Goal: Information Seeking & Learning: Learn about a topic

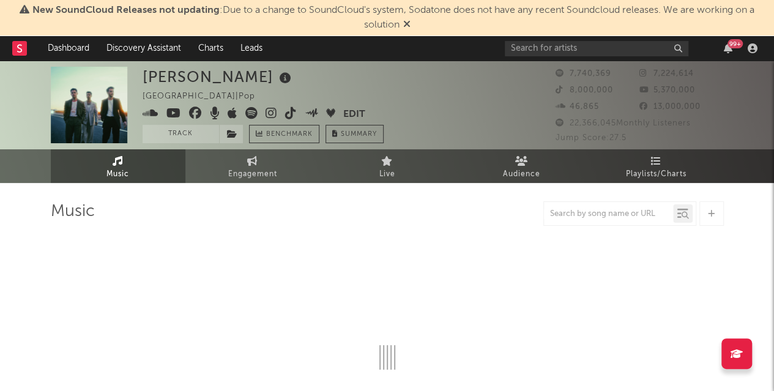
select select "6m"
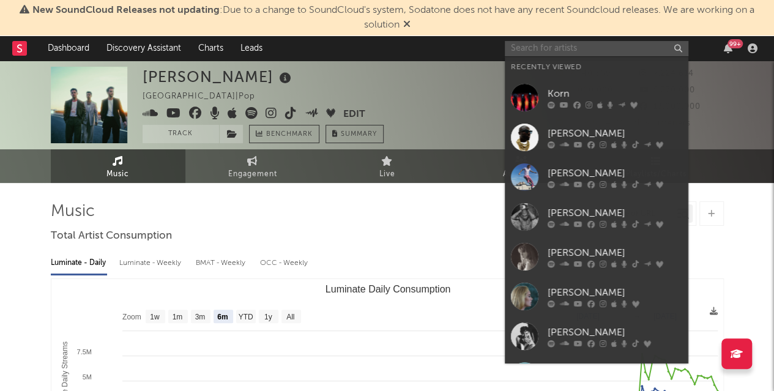
click at [589, 47] on input "text" at bounding box center [597, 48] width 184 height 15
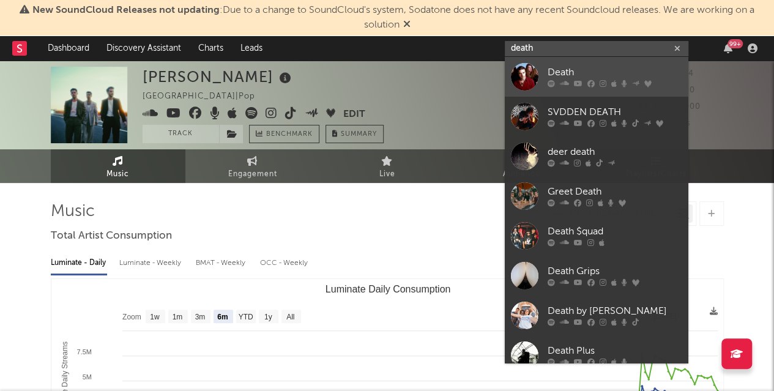
type input "death"
click at [554, 79] on div "Death" at bounding box center [615, 72] width 135 height 15
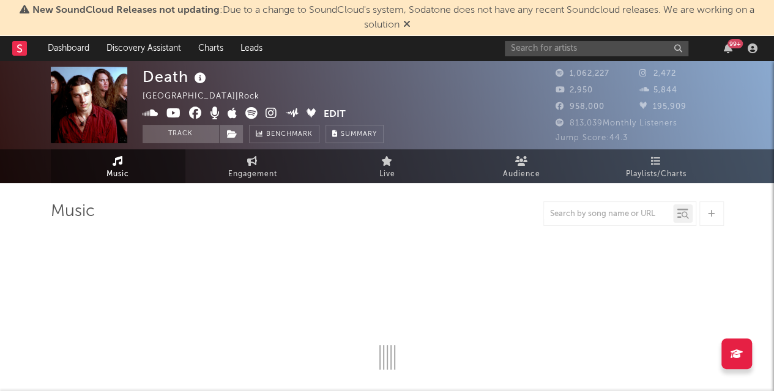
select select "6m"
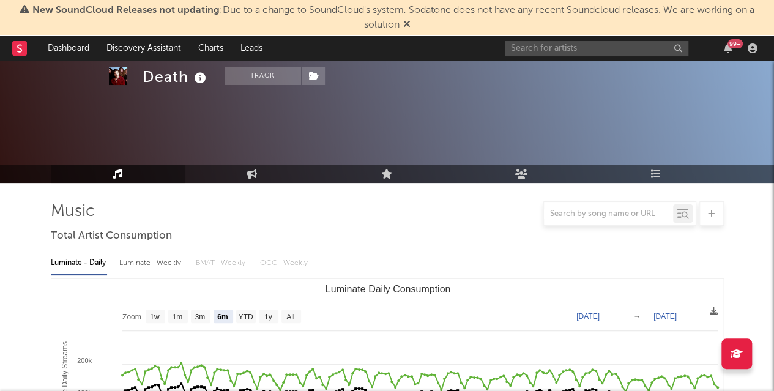
scroll to position [133, 0]
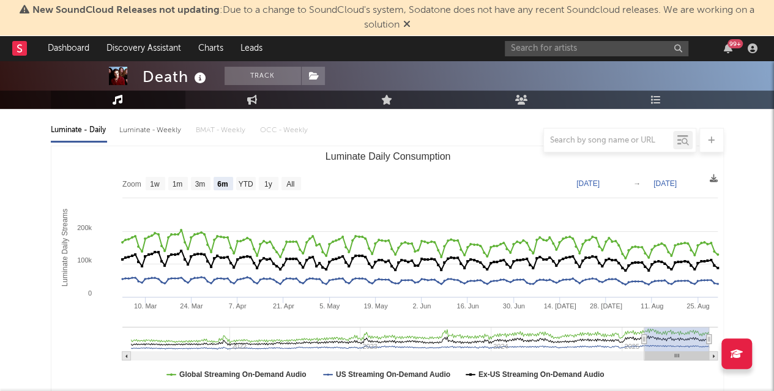
click at [141, 127] on div "Luminate - Weekly" at bounding box center [151, 130] width 64 height 21
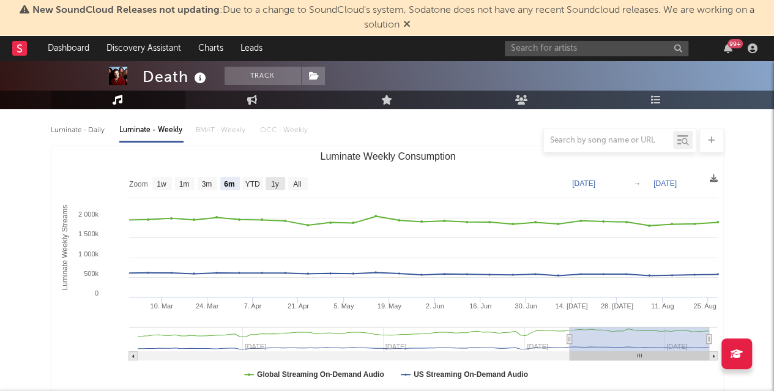
click at [266, 187] on rect "Luminate Weekly Consumption" at bounding box center [276, 183] width 20 height 13
select select "1y"
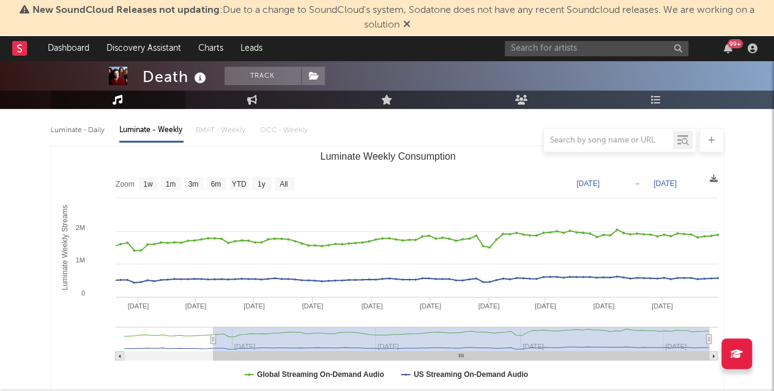
type input "[DATE]"
select select "All"
type input "[DATE]"
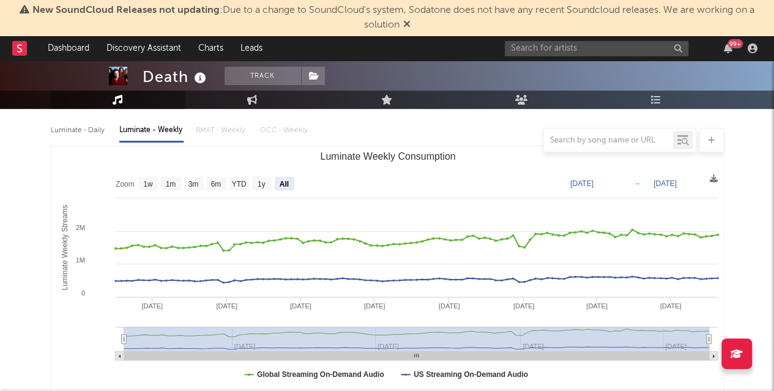
drag, startPoint x: 420, startPoint y: 340, endPoint x: 59, endPoint y: 342, distance: 361.0
click at [59, 342] on icon "Created with Highcharts 10.3.3 Luminate Weekly Streams Luminate Weekly Consumpt…" at bounding box center [387, 268] width 672 height 245
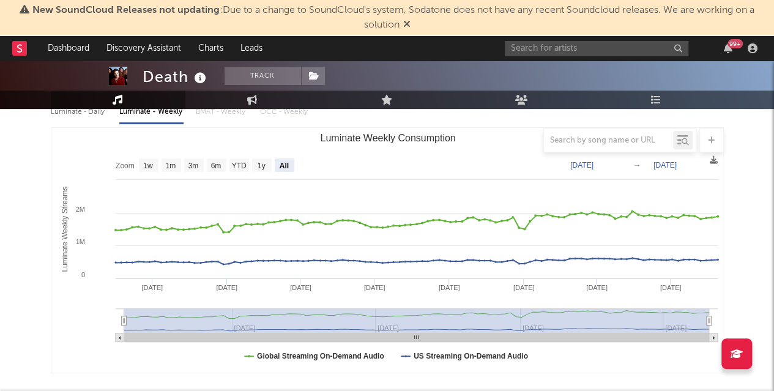
scroll to position [0, 0]
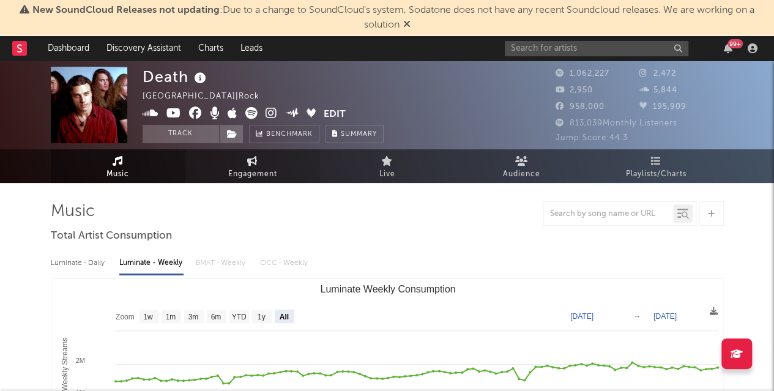
click at [270, 165] on link "Engagement" at bounding box center [252, 166] width 135 height 34
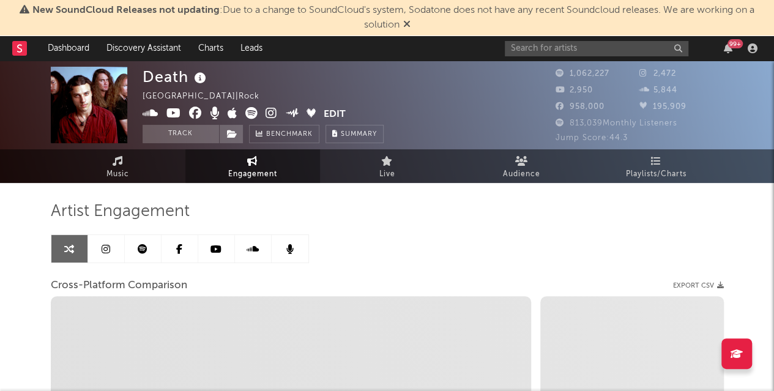
select select "1w"
select select "1m"
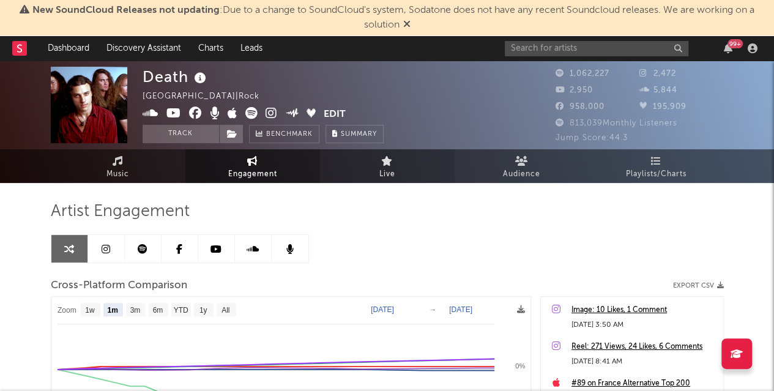
click at [391, 172] on span "Live" at bounding box center [387, 174] width 16 height 15
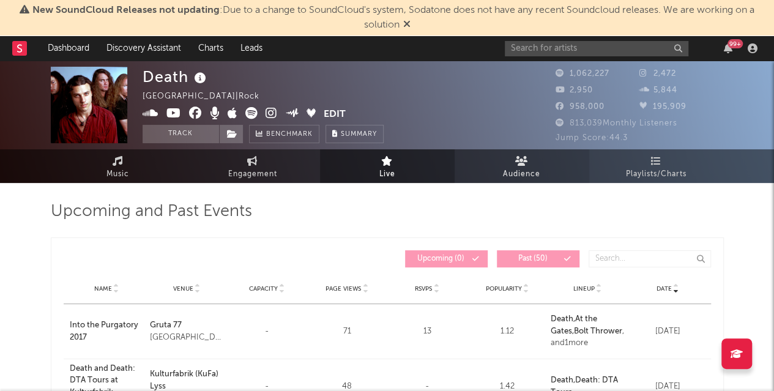
click at [520, 161] on icon at bounding box center [521, 161] width 13 height 10
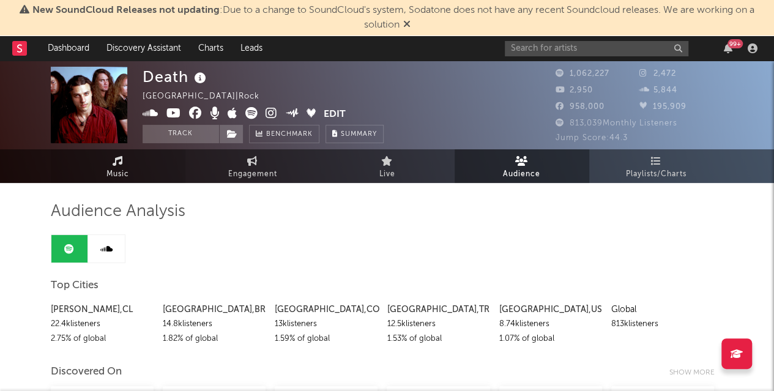
click at [118, 162] on icon at bounding box center [118, 161] width 10 height 10
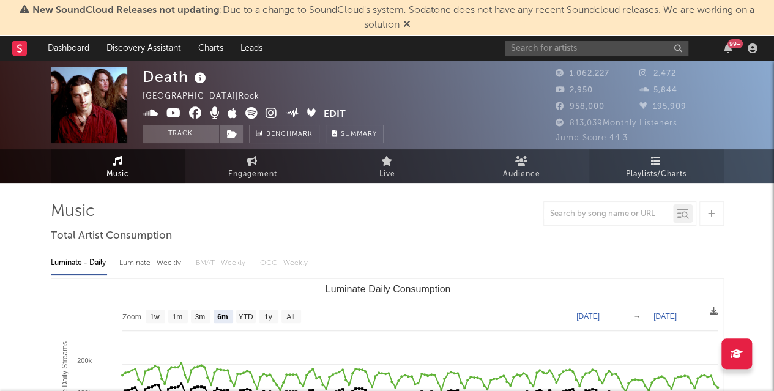
click at [683, 158] on link "Playlists/Charts" at bounding box center [656, 166] width 135 height 34
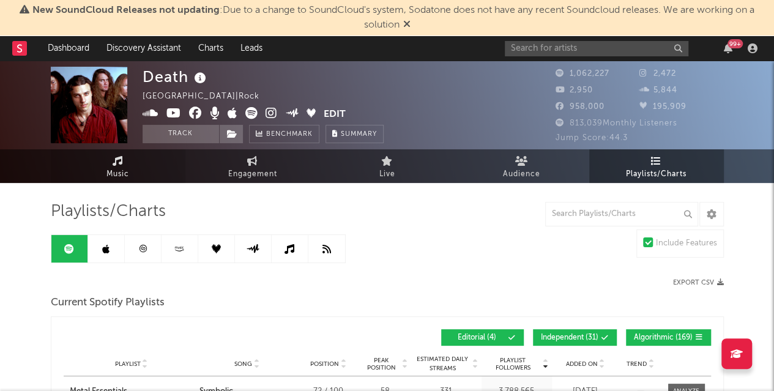
click at [115, 163] on icon at bounding box center [118, 161] width 10 height 10
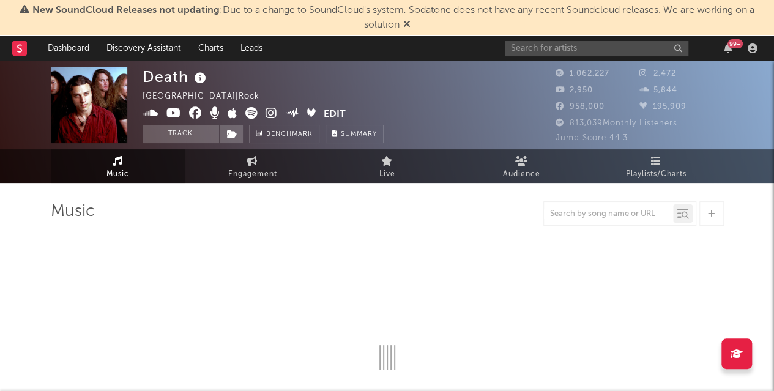
select select "6m"
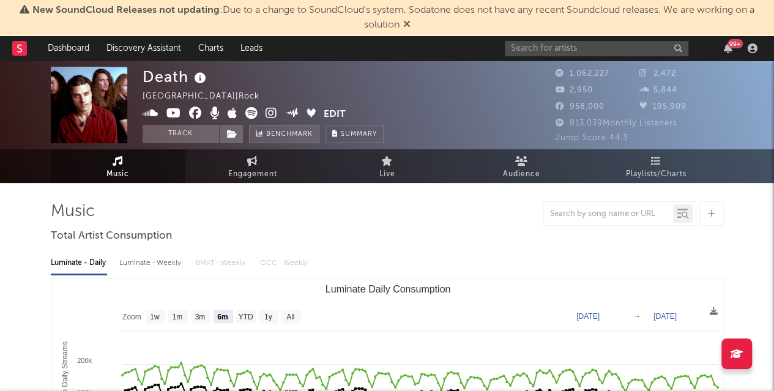
click at [289, 139] on span "Benchmark" at bounding box center [289, 134] width 47 height 15
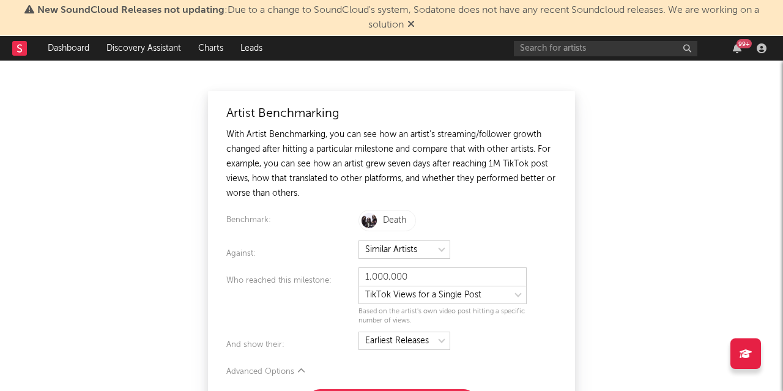
click at [592, 234] on div "Artist Benchmarking With Artist Benchmarking, you can see how an artist's strea…" at bounding box center [391, 226] width 783 height 330
click at [410, 21] on icon at bounding box center [411, 24] width 7 height 10
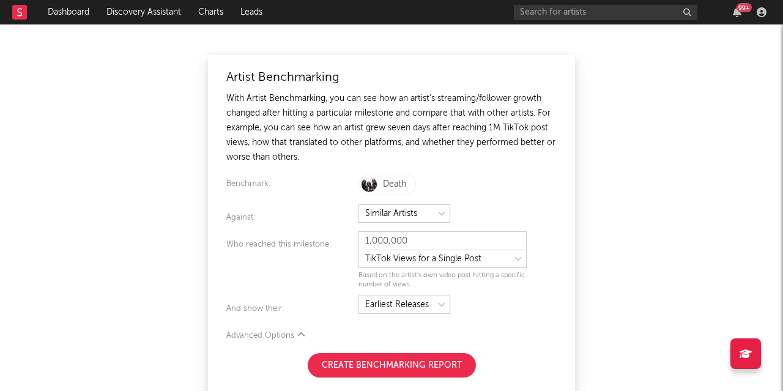
click at [408, 369] on button "Create Benchmarking Report" at bounding box center [392, 365] width 168 height 24
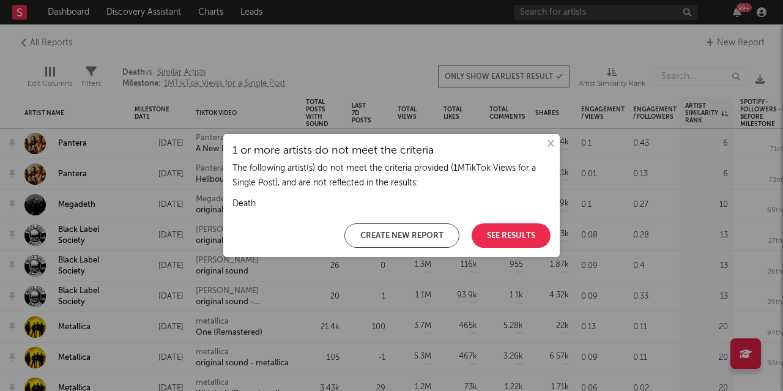
click at [524, 231] on button "See Results" at bounding box center [511, 235] width 79 height 24
